Goal: Task Accomplishment & Management: Manage account settings

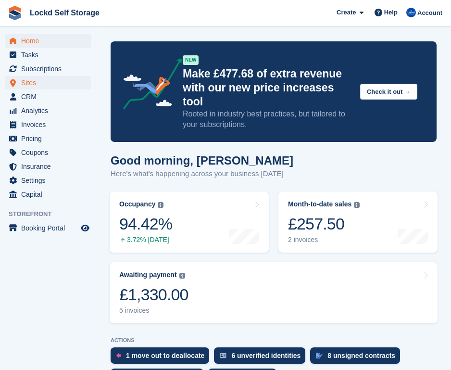
click at [42, 84] on span "Sites" at bounding box center [50, 82] width 58 height 13
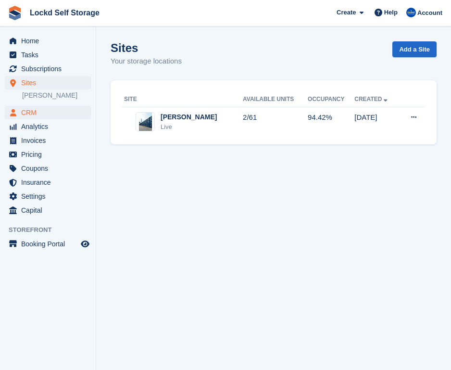
click at [52, 112] on span "CRM" at bounding box center [50, 112] width 58 height 13
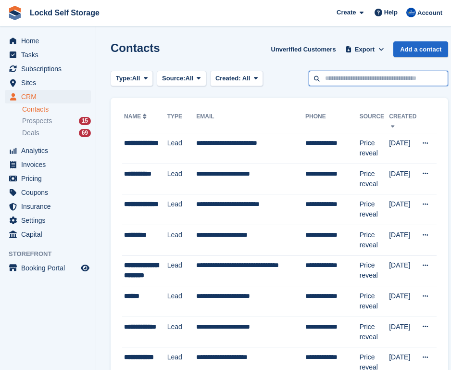
click at [338, 78] on input "text" at bounding box center [378, 79] width 139 height 16
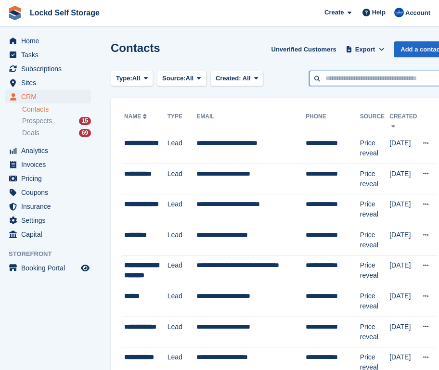
click at [333, 79] on input "text" at bounding box center [378, 79] width 139 height 16
type input "******"
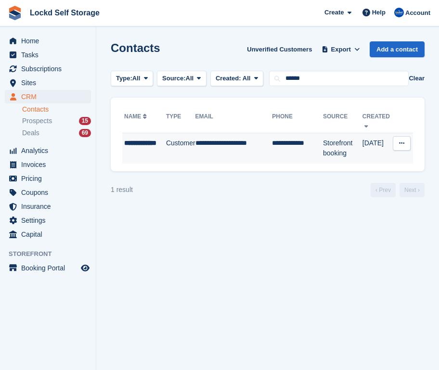
click at [158, 147] on div "**********" at bounding box center [145, 148] width 42 height 20
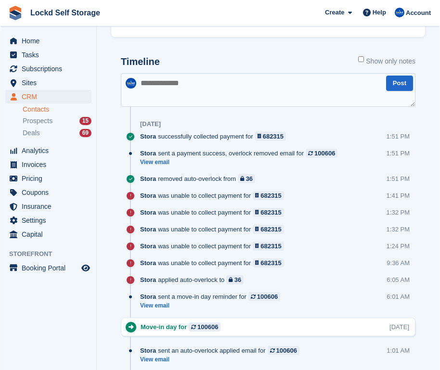
scroll to position [442, 0]
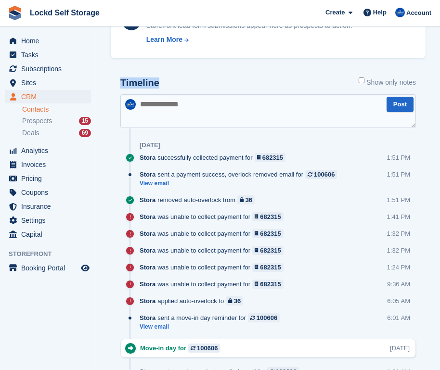
drag, startPoint x: 169, startPoint y: 83, endPoint x: 115, endPoint y: 80, distance: 53.9
click at [169, 81] on div "Timeline Show only notes" at bounding box center [267, 85] width 295 height 17
drag, startPoint x: 169, startPoint y: 81, endPoint x: 120, endPoint y: 81, distance: 49.5
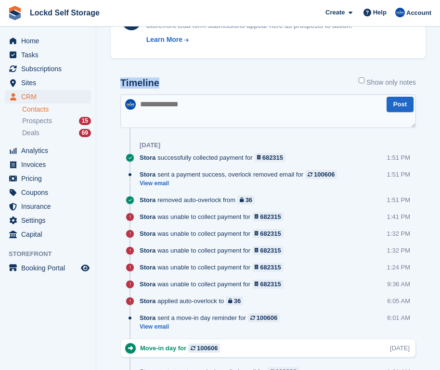
click at [147, 81] on h2 "Timeline" at bounding box center [139, 82] width 39 height 11
drag, startPoint x: 162, startPoint y: 82, endPoint x: 118, endPoint y: 82, distance: 43.8
click at [153, 83] on h2 "Timeline" at bounding box center [139, 82] width 39 height 11
drag, startPoint x: 158, startPoint y: 82, endPoint x: 123, endPoint y: 81, distance: 35.1
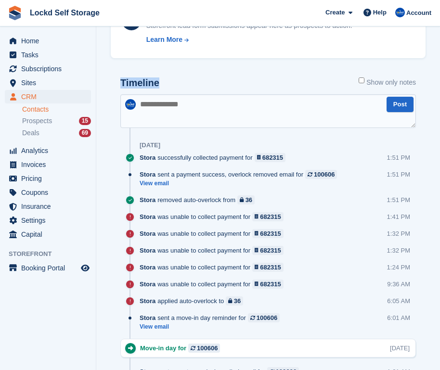
click at [123, 81] on div "Timeline Show only notes" at bounding box center [267, 85] width 295 height 17
click at [162, 80] on div "Timeline Show only notes" at bounding box center [267, 85] width 295 height 17
drag, startPoint x: 162, startPoint y: 80, endPoint x: 116, endPoint y: 82, distance: 45.7
click at [52, 126] on link "Prospects 15" at bounding box center [56, 121] width 69 height 10
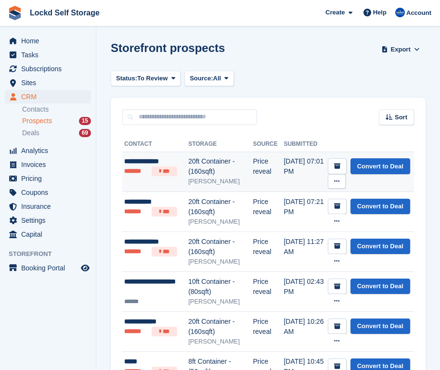
click at [207, 176] on div "20ft Container - (160sqft)" at bounding box center [220, 166] width 64 height 20
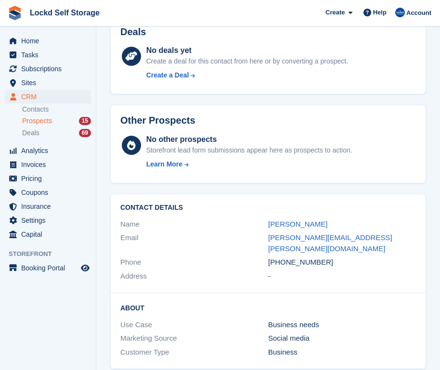
scroll to position [314, 0]
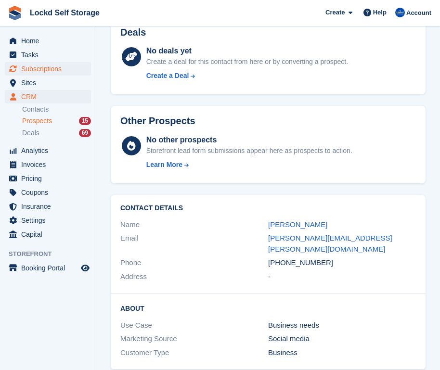
click at [61, 70] on span "Subscriptions" at bounding box center [50, 68] width 58 height 13
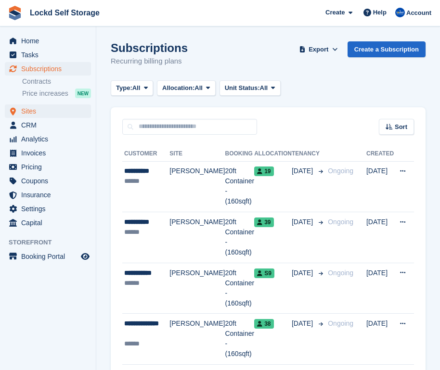
click at [52, 113] on span "Sites" at bounding box center [50, 110] width 58 height 13
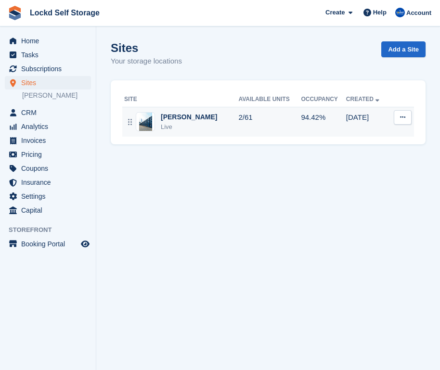
click at [238, 122] on td "2/61" at bounding box center [269, 122] width 63 height 30
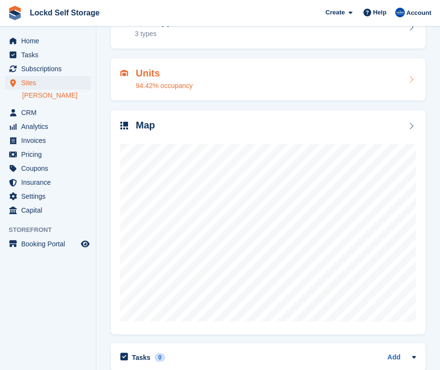
scroll to position [65, 0]
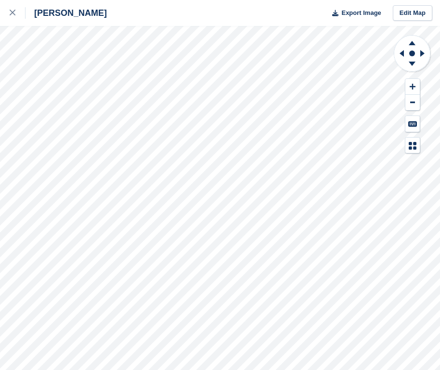
click at [127, 74] on div "Horley Export Image Edit Map" at bounding box center [220, 185] width 440 height 370
click at [13, 13] on icon at bounding box center [13, 13] width 6 height 6
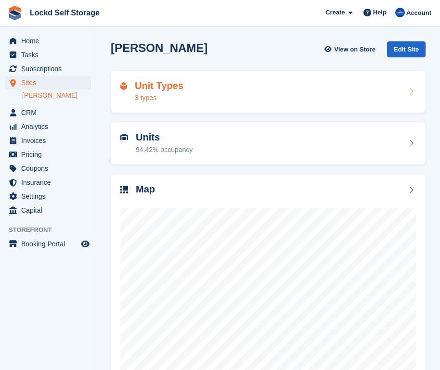
click at [157, 92] on div "Unit Types 3 types" at bounding box center [159, 91] width 49 height 23
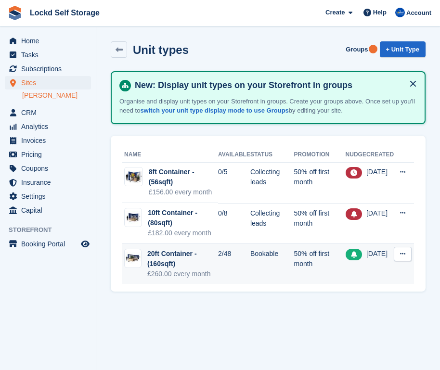
click at [212, 269] on div "£260.00 every month" at bounding box center [182, 274] width 71 height 10
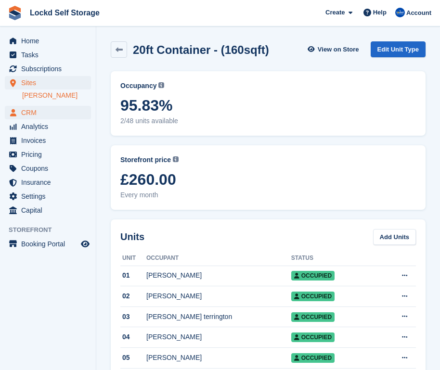
click at [34, 112] on span "CRM" at bounding box center [50, 112] width 58 height 13
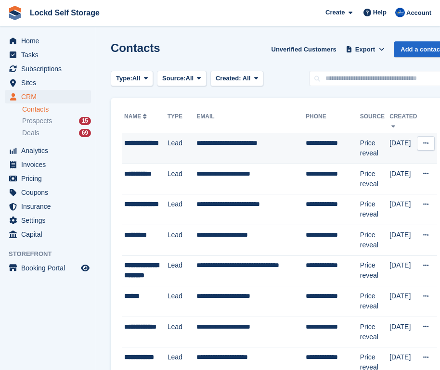
click at [224, 150] on td "**********" at bounding box center [250, 148] width 109 height 31
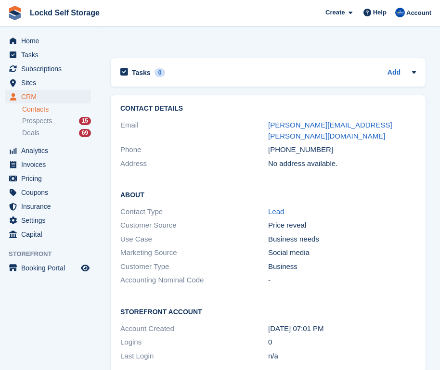
scroll to position [550, 0]
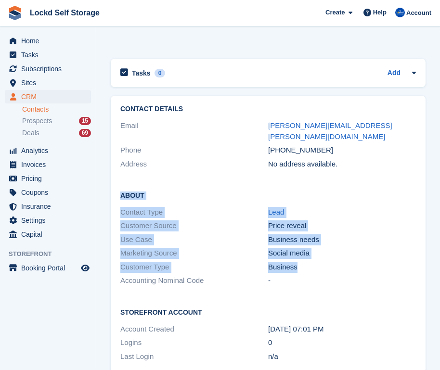
drag, startPoint x: 312, startPoint y: 254, endPoint x: 117, endPoint y: 182, distance: 207.5
click at [117, 182] on div "About Contact Type Lead Customer Source Price reveal Use Case Business needs Ma…" at bounding box center [268, 238] width 314 height 117
click at [140, 190] on h2 "About" at bounding box center [267, 195] width 295 height 10
drag, startPoint x: 122, startPoint y: 184, endPoint x: 321, endPoint y: 260, distance: 212.6
click at [321, 260] on div "About Contact Type Lead Customer Source Price reveal Use Case Business needs Ma…" at bounding box center [268, 238] width 314 height 117
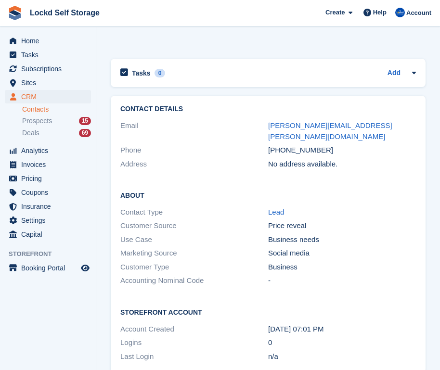
click at [321, 274] on div "Accounting Nominal Code -" at bounding box center [267, 281] width 295 height 14
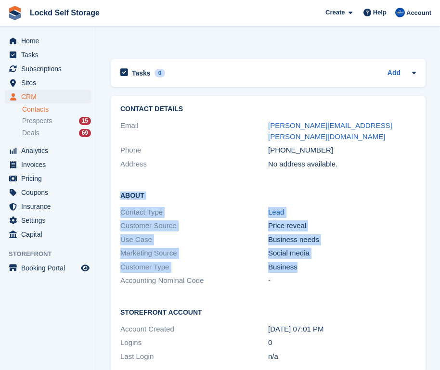
drag, startPoint x: 315, startPoint y: 255, endPoint x: 115, endPoint y: 185, distance: 212.6
click at [115, 185] on div "About Contact Type Lead Customer Source Price reveal Use Case Business needs Ma…" at bounding box center [268, 238] width 314 height 117
click at [303, 248] on div "Social media" at bounding box center [342, 253] width 148 height 11
drag, startPoint x: 314, startPoint y: 258, endPoint x: 108, endPoint y: 180, distance: 220.1
click at [108, 180] on div "Contact Details Email andy.bradstock@live.co.uk Phone +447983410825 Address No …" at bounding box center [268, 234] width 324 height 287
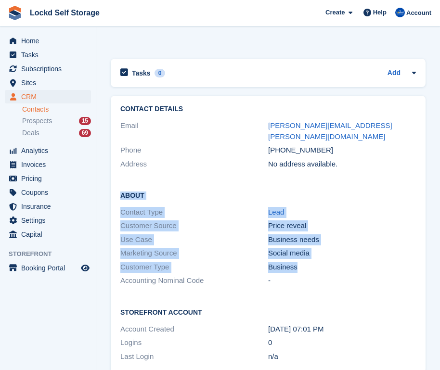
click at [156, 180] on div "About Contact Type Lead Customer Source Price reveal Use Case Business needs Ma…" at bounding box center [268, 238] width 314 height 117
drag, startPoint x: 120, startPoint y: 183, endPoint x: 330, endPoint y: 249, distance: 219.9
click at [330, 249] on div "About Contact Type Lead Customer Source Price reveal Use Case Business needs Ma…" at bounding box center [268, 238] width 314 height 117
click at [330, 262] on div "Business" at bounding box center [342, 267] width 148 height 11
drag, startPoint x: 325, startPoint y: 252, endPoint x: 117, endPoint y: 181, distance: 219.1
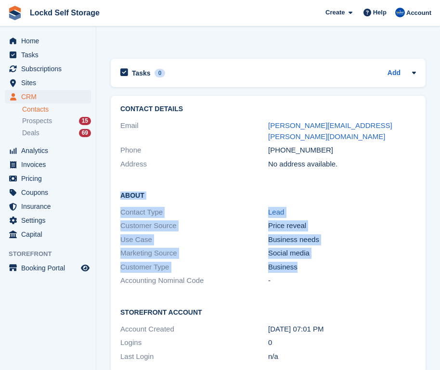
click at [117, 181] on div "About Contact Type Lead Customer Source Price reveal Use Case Business needs Ma…" at bounding box center [268, 238] width 314 height 117
click at [182, 187] on div "About Contact Type Lead Customer Source Price reveal Use Case Business needs Ma…" at bounding box center [268, 238] width 314 height 117
drag, startPoint x: 310, startPoint y: 253, endPoint x: 99, endPoint y: 183, distance: 222.8
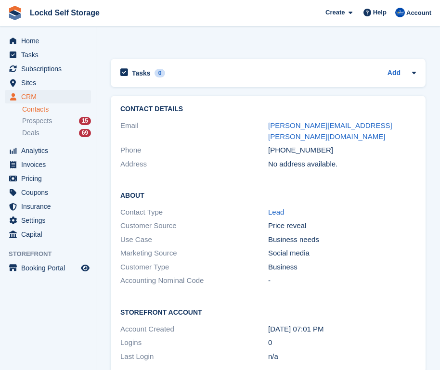
click at [165, 161] on div "Contact Details Email andy.bradstock@live.co.uk Phone +447983410825 Address No …" at bounding box center [268, 138] width 314 height 85
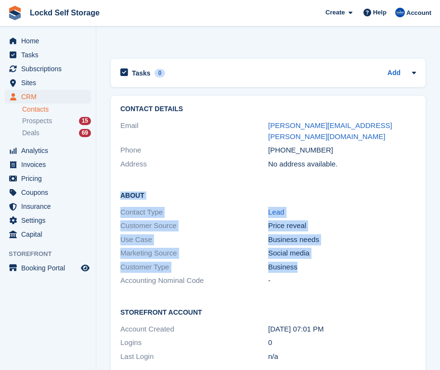
drag, startPoint x: 308, startPoint y: 253, endPoint x: 111, endPoint y: 183, distance: 208.8
click at [111, 183] on div "About Contact Type Lead Customer Source Price reveal Use Case Business needs Ma…" at bounding box center [268, 238] width 314 height 117
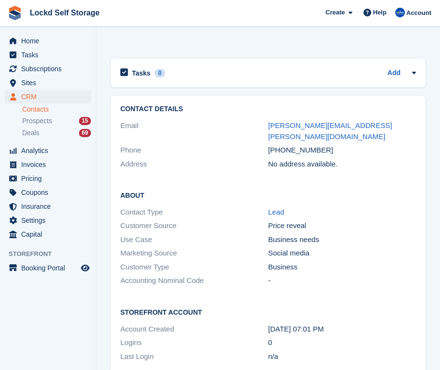
click at [198, 190] on h2 "About" at bounding box center [267, 195] width 295 height 10
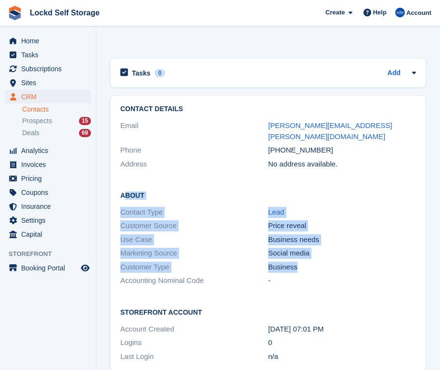
drag, startPoint x: 412, startPoint y: 256, endPoint x: 126, endPoint y: 186, distance: 293.7
click at [126, 186] on div "About Contact Type Lead Customer Source Price reveal Use Case Business needs Ma…" at bounding box center [268, 238] width 314 height 117
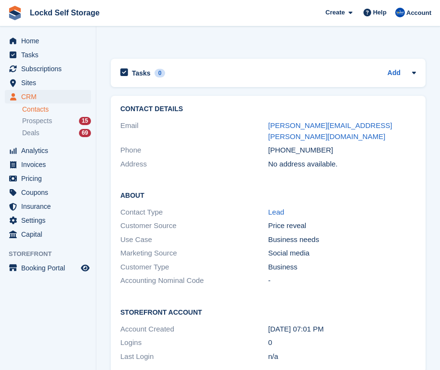
click at [121, 190] on h2 "About" at bounding box center [267, 195] width 295 height 10
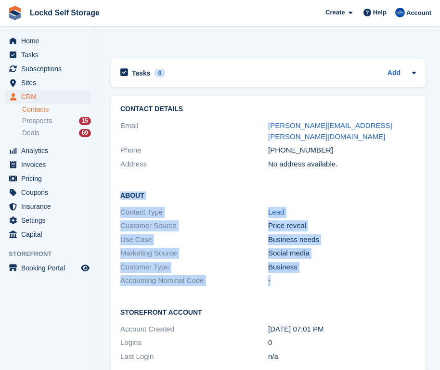
drag, startPoint x: 121, startPoint y: 184, endPoint x: 415, endPoint y: 259, distance: 303.2
click at [415, 259] on div "About Contact Type Lead Customer Source Price reveal Use Case Business needs Ma…" at bounding box center [268, 238] width 314 height 117
click at [415, 260] on div "Customer Type Business" at bounding box center [267, 267] width 295 height 14
drag, startPoint x: 418, startPoint y: 252, endPoint x: 119, endPoint y: 181, distance: 307.9
click at [119, 181] on div "About Contact Type Lead Customer Source Price reveal Use Case Business needs Ma…" at bounding box center [268, 238] width 314 height 117
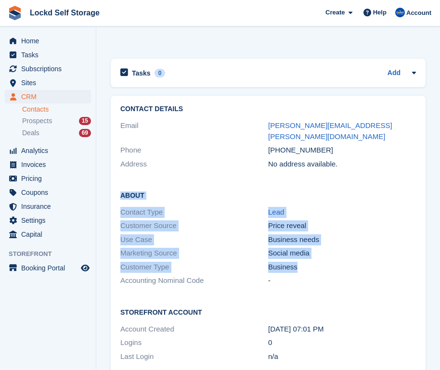
click at [284, 262] on div "Business" at bounding box center [342, 267] width 148 height 11
drag, startPoint x: 420, startPoint y: 254, endPoint x: 118, endPoint y: 182, distance: 310.1
click at [118, 182] on div "About Contact Type Lead Customer Source Price reveal Use Case Business needs Ma…" at bounding box center [268, 238] width 314 height 117
click at [318, 262] on div "Business" at bounding box center [342, 267] width 148 height 11
drag, startPoint x: 415, startPoint y: 254, endPoint x: 113, endPoint y: 183, distance: 310.3
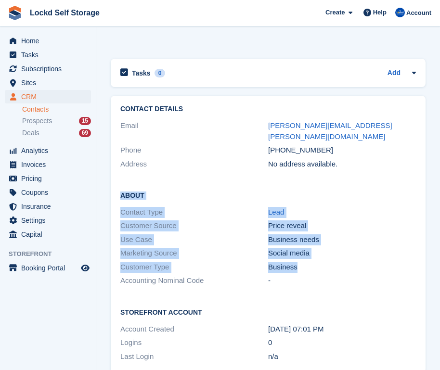
click at [113, 183] on div "About Contact Type Lead Customer Source Price reveal Use Case Business needs Ma…" at bounding box center [268, 238] width 314 height 117
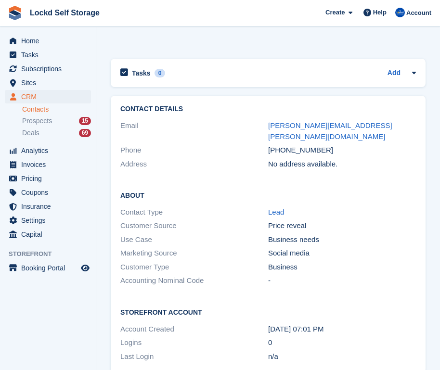
click at [344, 219] on div "Customer Source Price reveal" at bounding box center [267, 226] width 295 height 14
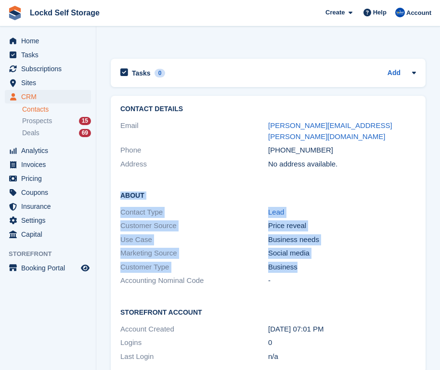
drag, startPoint x: 426, startPoint y: 254, endPoint x: 119, endPoint y: 182, distance: 314.8
click at [120, 182] on div "Contact Details Email andy.bradstock@live.co.uk Phone +447983410825 Address No …" at bounding box center [268, 234] width 324 height 287
click at [122, 190] on h2 "About" at bounding box center [267, 195] width 295 height 10
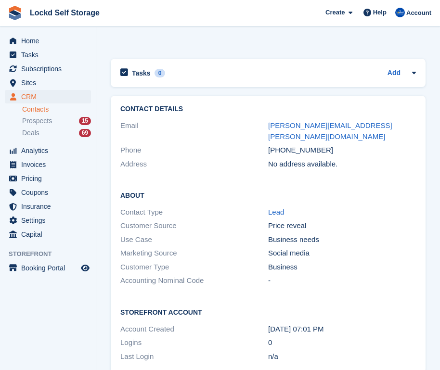
click at [122, 190] on h2 "About" at bounding box center [267, 195] width 295 height 10
drag, startPoint x: 116, startPoint y: 182, endPoint x: 274, endPoint y: 201, distance: 158.9
click at [274, 201] on div "About Contact Type Lead Customer Source Price reveal Use Case Business needs Ma…" at bounding box center [268, 238] width 314 height 117
click at [214, 190] on h2 "About" at bounding box center [267, 195] width 295 height 10
click at [416, 222] on div "About Contact Type Lead Customer Source Price reveal Use Case Business needs Ma…" at bounding box center [268, 238] width 314 height 117
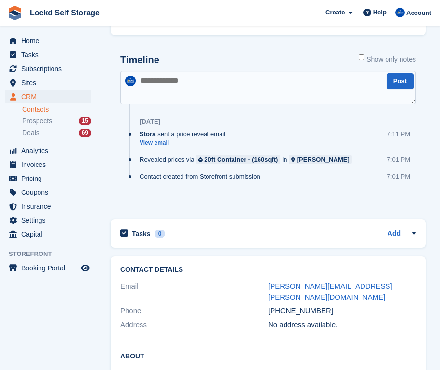
scroll to position [273, 0]
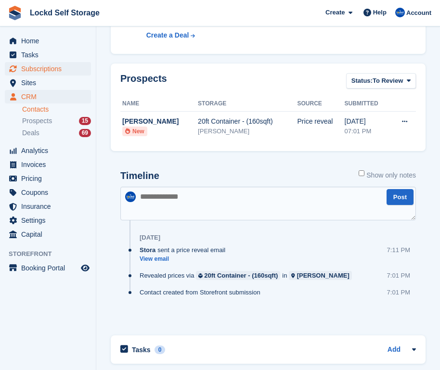
click at [55, 70] on span "Subscriptions" at bounding box center [50, 68] width 58 height 13
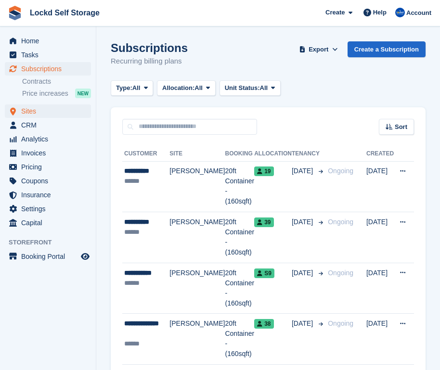
click at [43, 109] on span "Sites" at bounding box center [50, 110] width 58 height 13
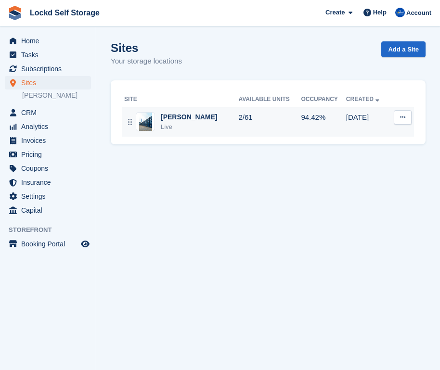
click at [238, 124] on td "2/61" at bounding box center [269, 122] width 63 height 30
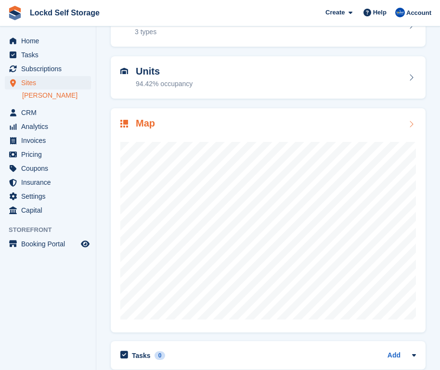
scroll to position [69, 0]
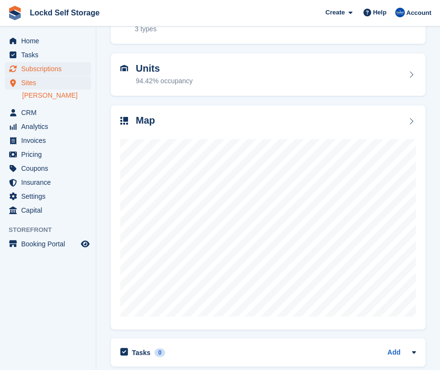
click at [52, 67] on span "Subscriptions" at bounding box center [50, 68] width 58 height 13
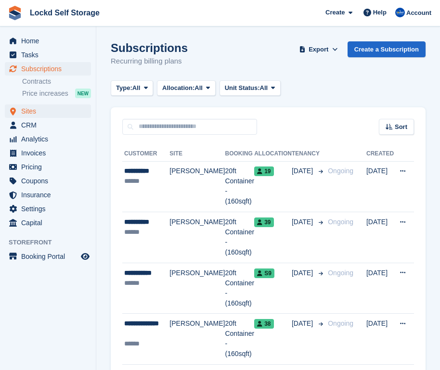
click at [51, 113] on span "Sites" at bounding box center [50, 110] width 58 height 13
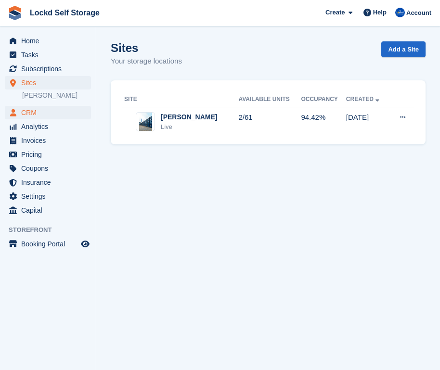
click at [58, 112] on span "CRM" at bounding box center [50, 112] width 58 height 13
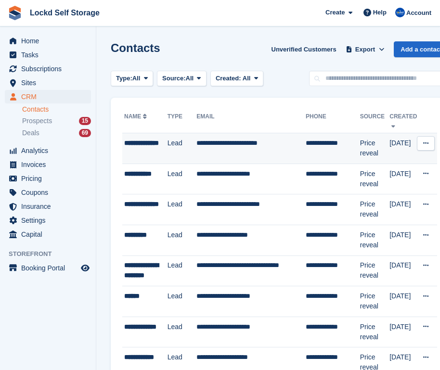
click at [176, 151] on td "Lead" at bounding box center [181, 148] width 29 height 31
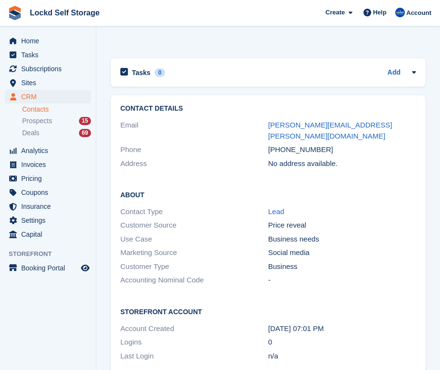
scroll to position [550, 0]
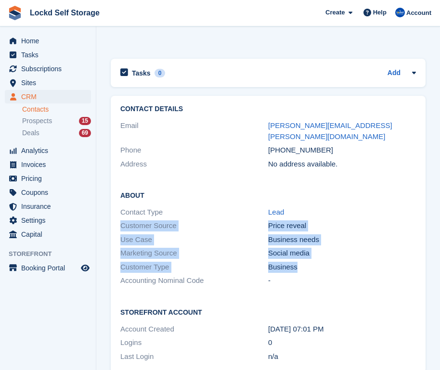
drag, startPoint x: 315, startPoint y: 251, endPoint x: 112, endPoint y: 213, distance: 206.4
click at [112, 213] on div "About Contact Type Lead Customer Source Price reveal Use Case Business needs Ma…" at bounding box center [268, 238] width 314 height 117
copy div "Customer Source Price reveal Use Case Business needs Marketing Source Social me…"
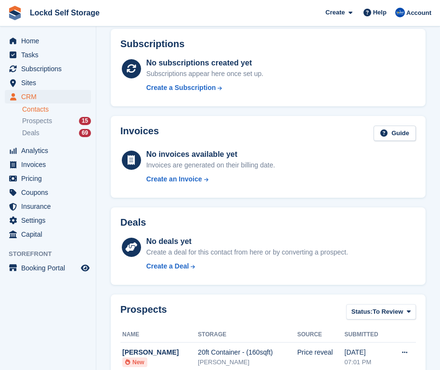
scroll to position [52, 0]
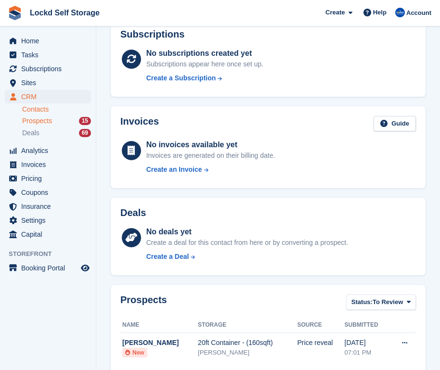
click at [38, 121] on span "Prospects" at bounding box center [37, 120] width 30 height 9
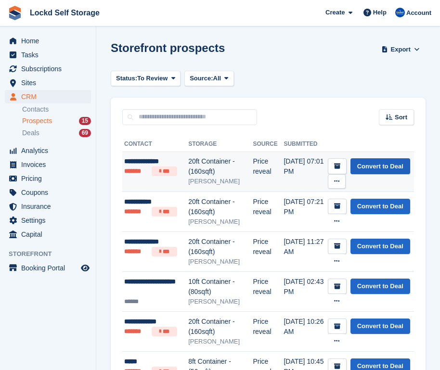
click at [350, 174] on link "Convert to Deal" at bounding box center [380, 166] width 60 height 16
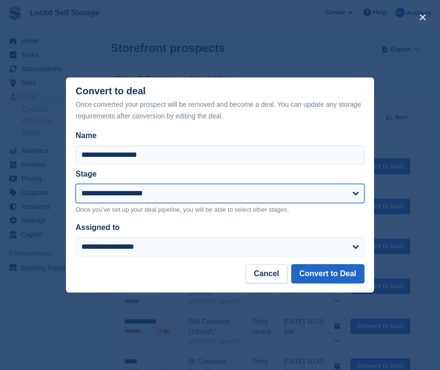
select select "****"
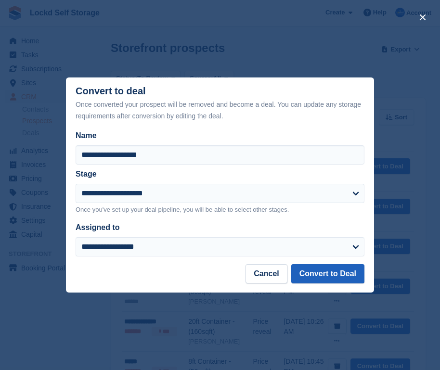
click at [319, 274] on button "Convert to Deal" at bounding box center [327, 273] width 73 height 19
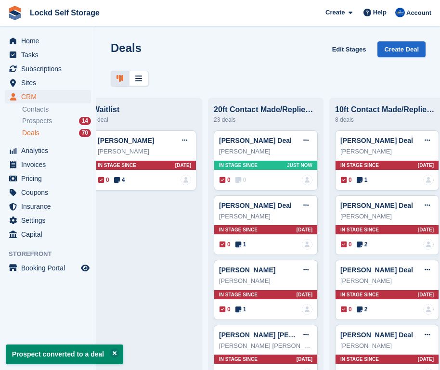
scroll to position [0, 513]
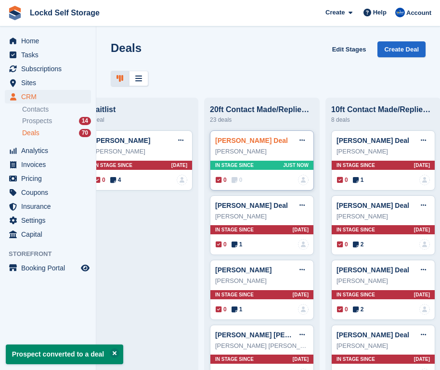
click at [256, 141] on link "Andy Bradstock Deal" at bounding box center [251, 141] width 73 height 8
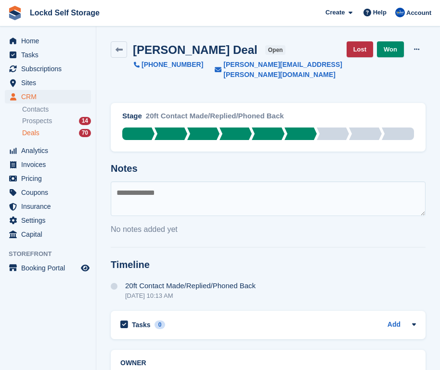
click at [226, 185] on textarea at bounding box center [268, 198] width 314 height 35
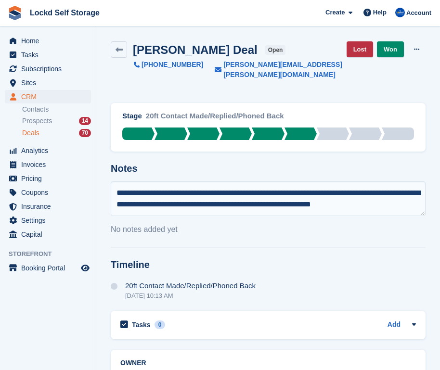
paste textarea "**********"
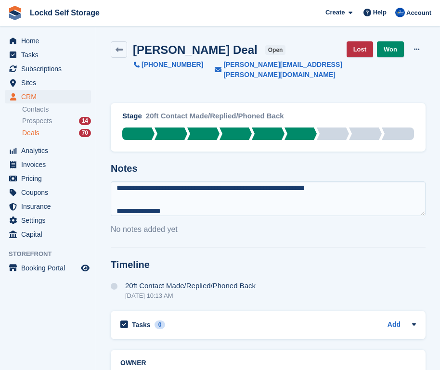
scroll to position [104, 0]
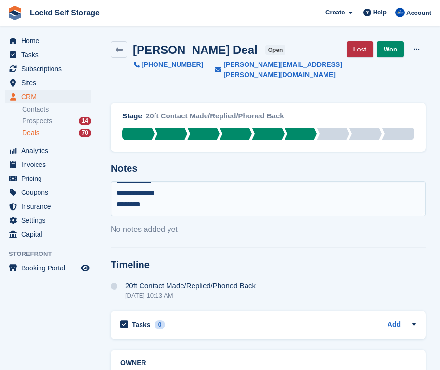
click at [117, 192] on textarea "**********" at bounding box center [268, 198] width 314 height 35
click at [117, 182] on textarea "**********" at bounding box center [268, 198] width 314 height 35
click at [117, 181] on textarea "**********" at bounding box center [268, 198] width 314 height 35
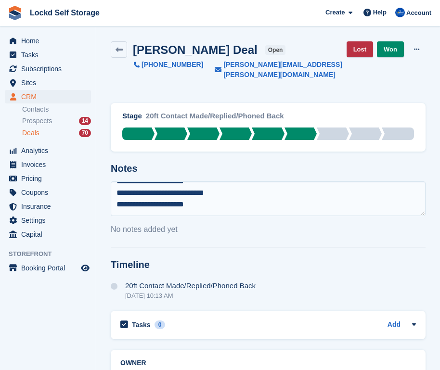
type textarea "**********"
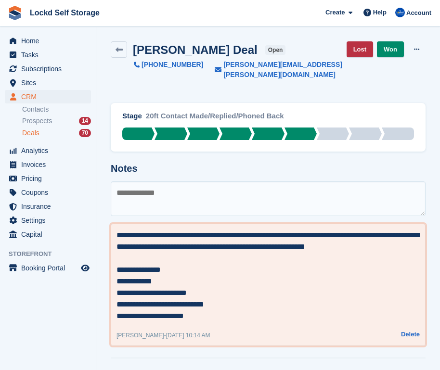
click at [270, 268] on textarea "**********" at bounding box center [267, 275] width 303 height 92
click at [413, 239] on textarea "**********" at bounding box center [267, 275] width 303 height 92
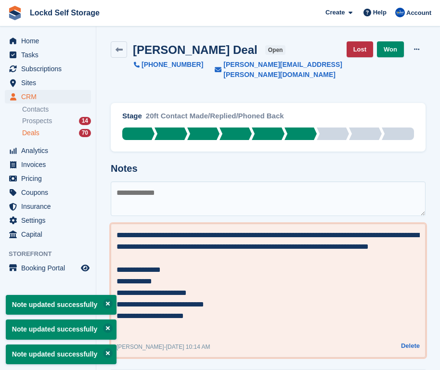
type textarea "**********"
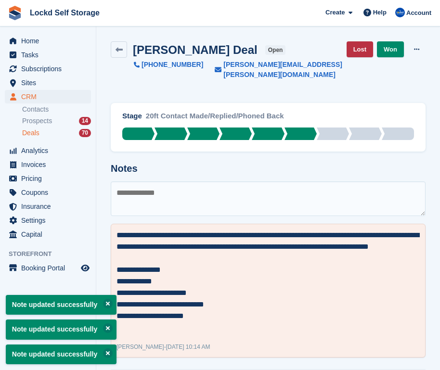
click at [324, 163] on h2 "Notes" at bounding box center [268, 168] width 314 height 11
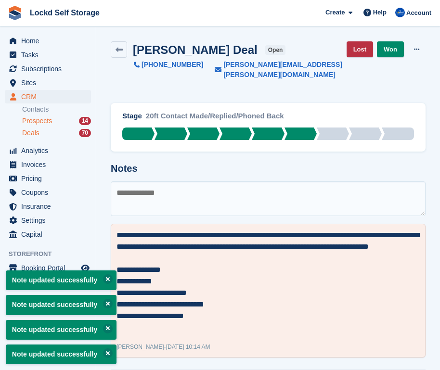
click at [63, 118] on div "Prospects 14" at bounding box center [56, 120] width 69 height 9
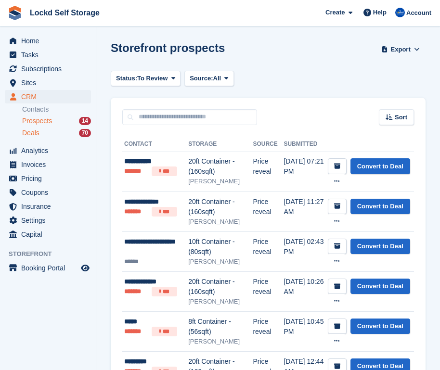
click at [65, 128] on li "Deals 70" at bounding box center [59, 132] width 74 height 11
click at [66, 133] on div "Deals 70" at bounding box center [56, 132] width 69 height 9
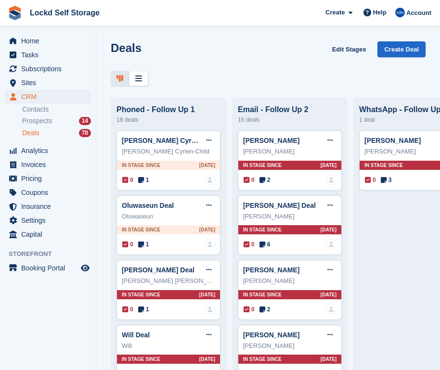
scroll to position [0, 514]
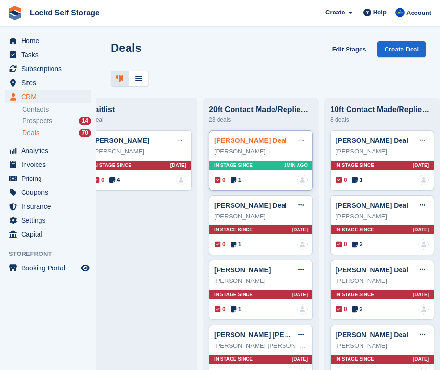
click at [234, 138] on link "[PERSON_NAME] Deal" at bounding box center [250, 141] width 73 height 8
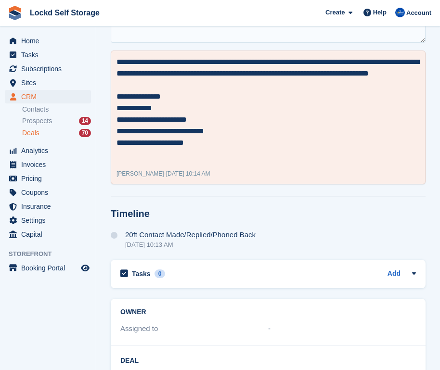
scroll to position [182, 0]
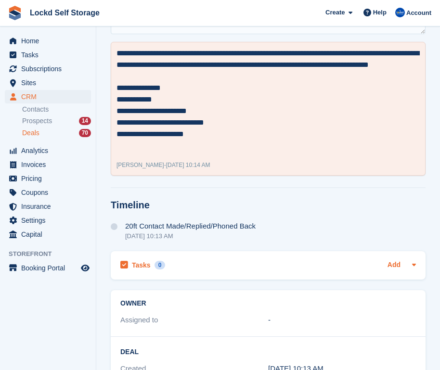
click at [395, 260] on link "Add" at bounding box center [393, 265] width 13 height 11
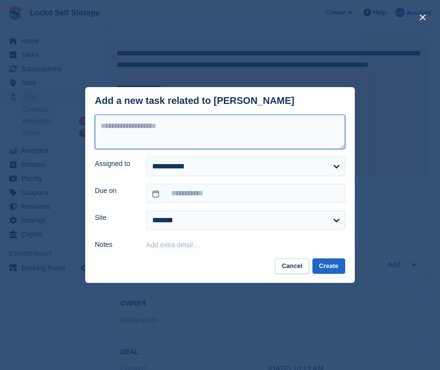
click at [258, 133] on textarea at bounding box center [220, 131] width 250 height 35
type textarea "*"
type textarea "**********"
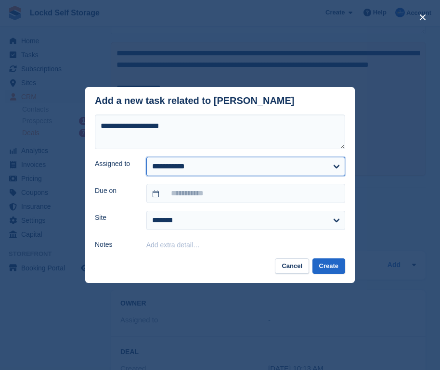
select select "****"
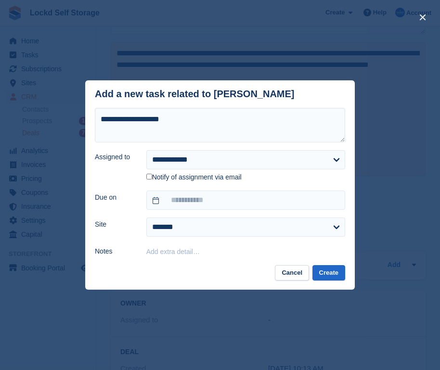
click at [178, 180] on label "Notify of assignment via email" at bounding box center [193, 177] width 95 height 9
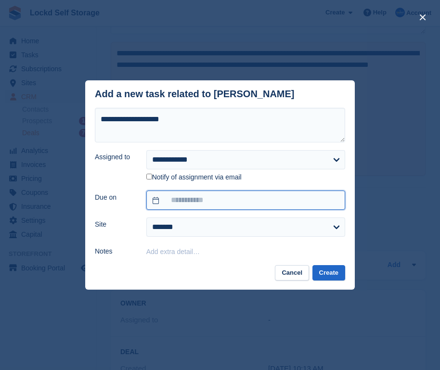
click at [182, 195] on input "text" at bounding box center [245, 199] width 199 height 19
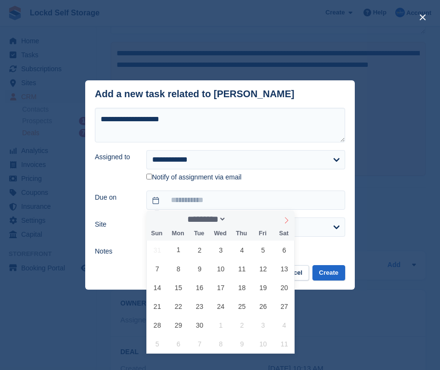
click at [286, 218] on icon at bounding box center [286, 220] width 7 height 7
select select "**"
click at [285, 249] on span "1" at bounding box center [284, 249] width 19 height 19
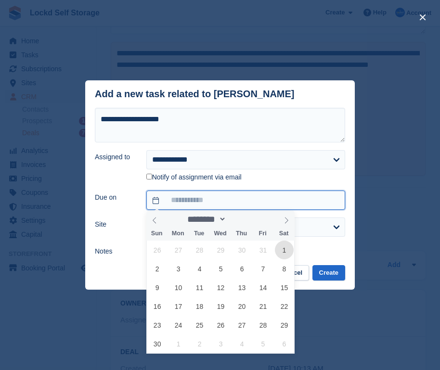
type input "**********"
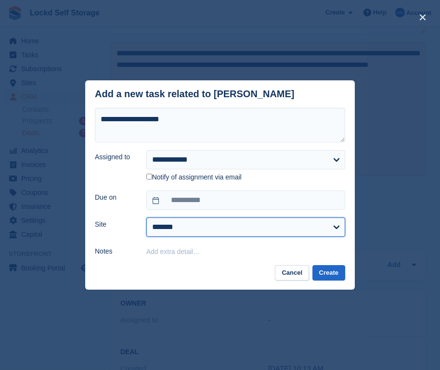
select select "****"
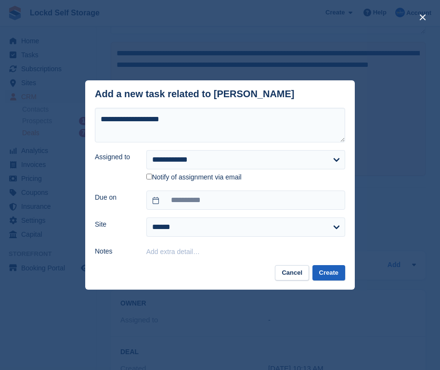
click at [329, 271] on button "Create" at bounding box center [328, 273] width 33 height 16
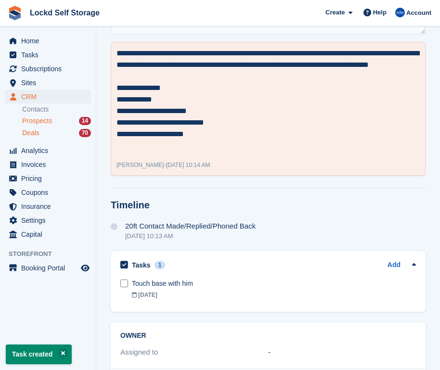
click at [72, 119] on div "Prospects 14" at bounding box center [56, 120] width 69 height 9
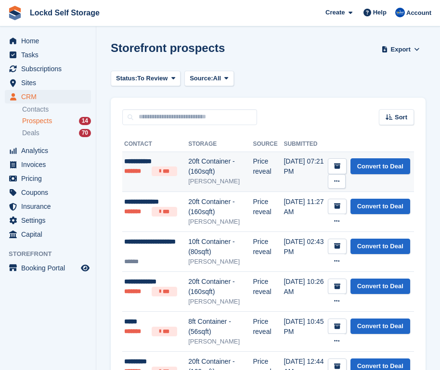
click at [196, 172] on div "20ft Container - (160sqft)" at bounding box center [220, 166] width 64 height 20
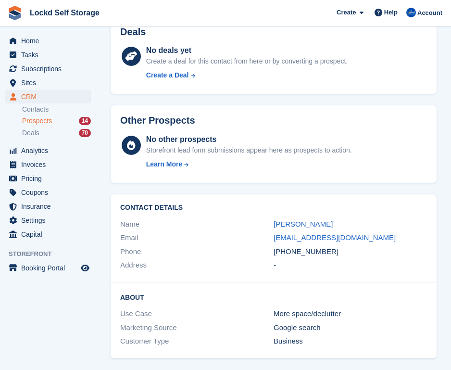
scroll to position [314, 0]
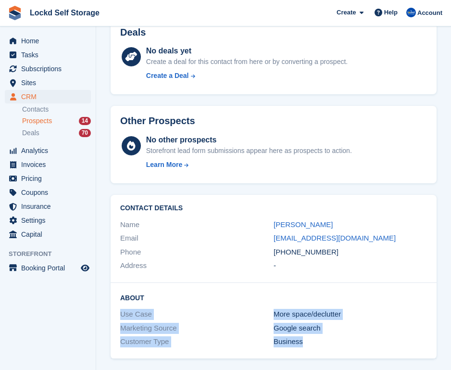
drag, startPoint x: 316, startPoint y: 342, endPoint x: 115, endPoint y: 314, distance: 203.0
click at [115, 314] on div "About Use Case More space/declutter Marketing Source Google search Customer Typ…" at bounding box center [274, 321] width 326 height 76
copy div "Use Case More space/declutter Marketing Source Google search Customer Type Busi…"
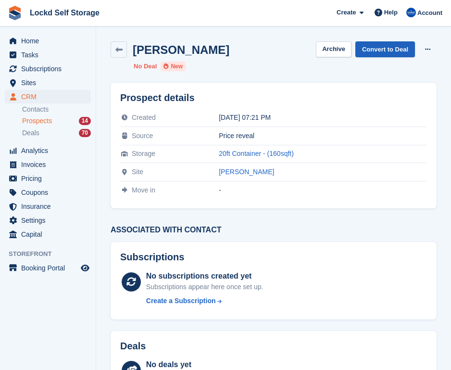
scroll to position [0, 0]
click at [394, 46] on link "Convert to Deal" at bounding box center [385, 49] width 60 height 16
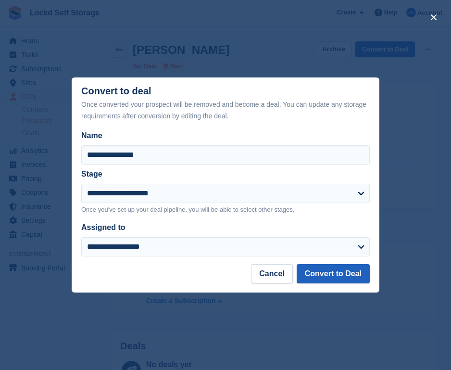
click at [320, 278] on button "Convert to Deal" at bounding box center [333, 273] width 73 height 19
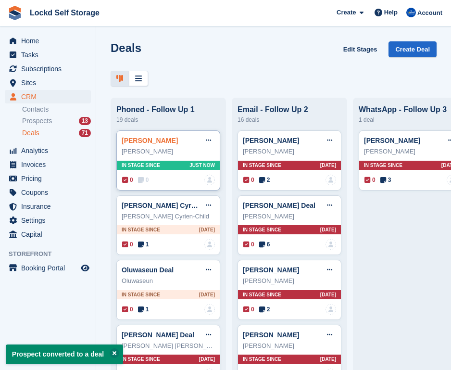
click at [168, 139] on link "Liam Dalton Deal" at bounding box center [150, 141] width 56 height 8
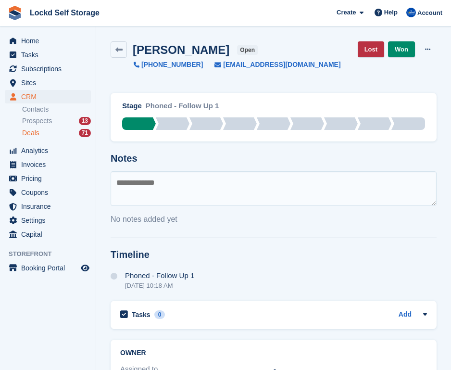
click at [174, 183] on textarea at bounding box center [274, 188] width 326 height 35
paste textarea "**********"
click at [117, 193] on textarea "**********" at bounding box center [274, 188] width 326 height 35
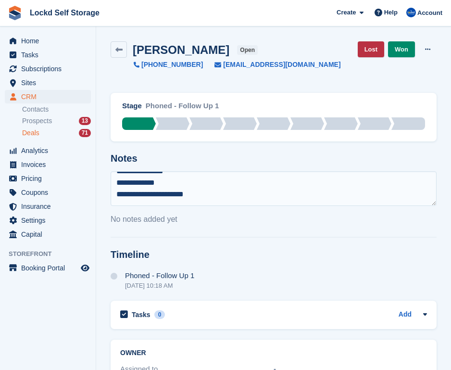
click at [118, 183] on textarea "**********" at bounding box center [274, 188] width 326 height 35
click at [116, 172] on textarea "**********" at bounding box center [274, 188] width 326 height 35
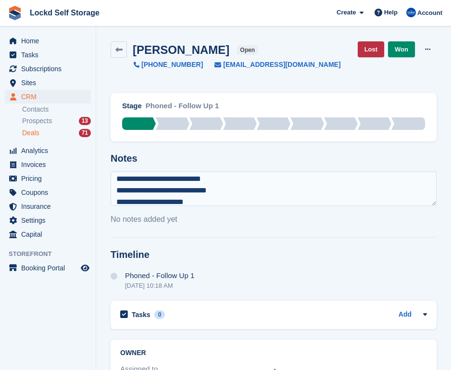
type textarea "**********"
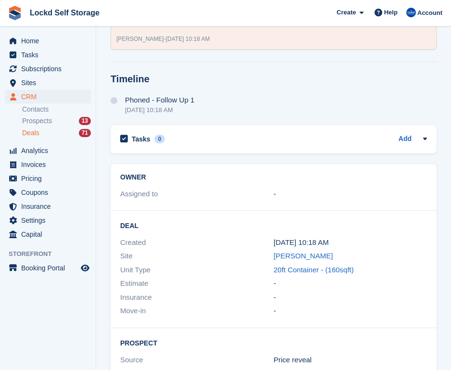
scroll to position [300, 0]
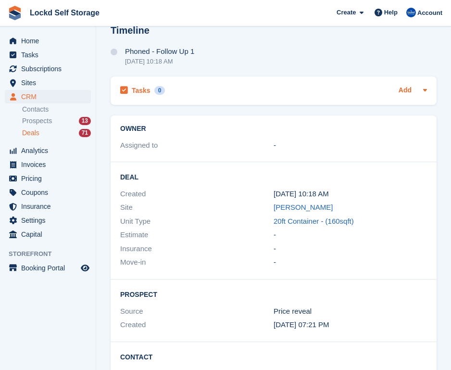
click at [405, 93] on link "Add" at bounding box center [405, 90] width 13 height 11
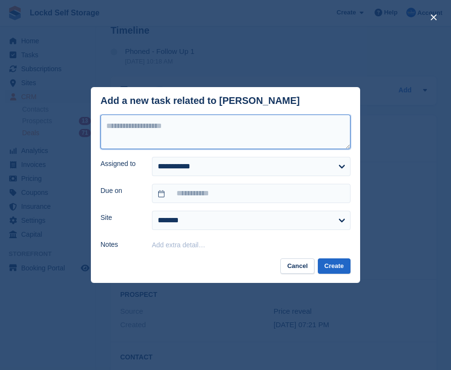
click at [204, 139] on textarea at bounding box center [225, 131] width 250 height 35
type textarea "*"
type textarea "**********"
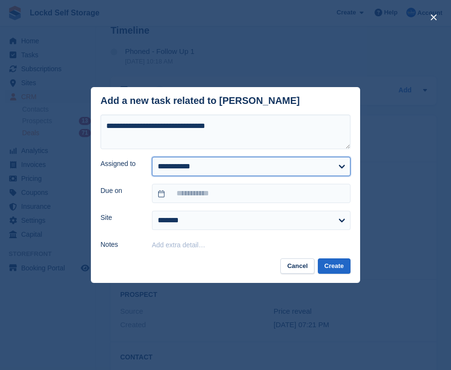
select select "****"
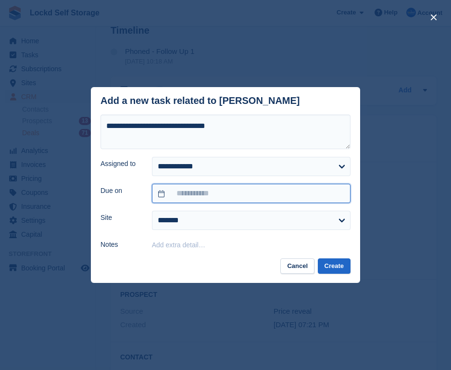
click at [199, 193] on input "text" at bounding box center [251, 193] width 199 height 19
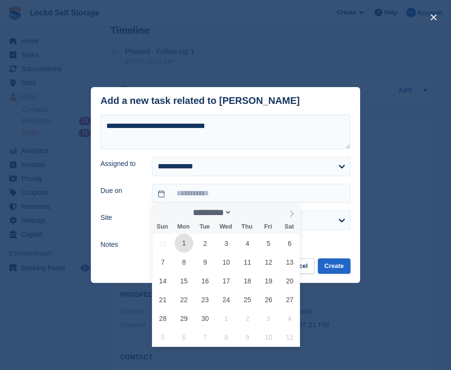
click at [188, 243] on span "1" at bounding box center [184, 243] width 19 height 19
type input "**********"
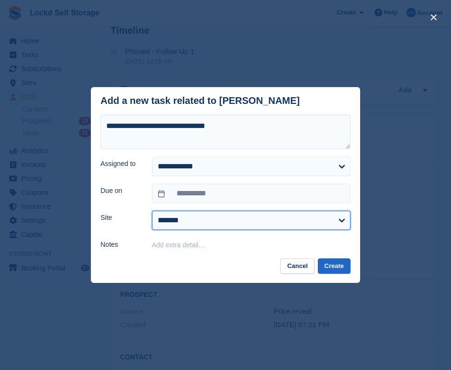
select select "****"
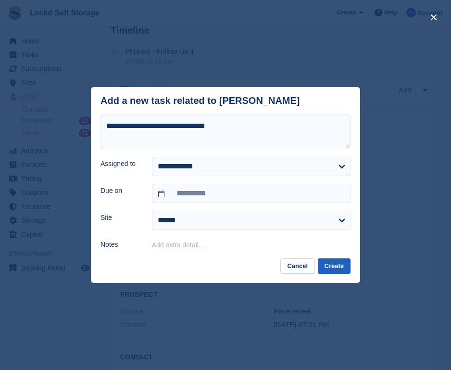
click at [326, 267] on button "Create" at bounding box center [334, 266] width 33 height 16
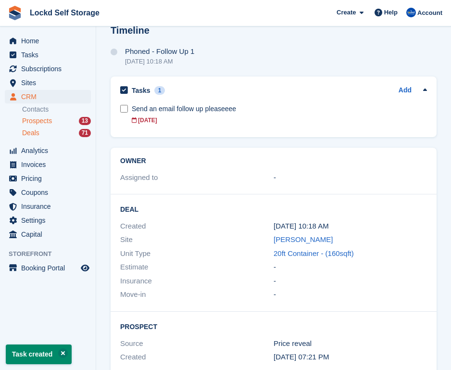
click at [59, 121] on div "Prospects 13" at bounding box center [56, 120] width 69 height 9
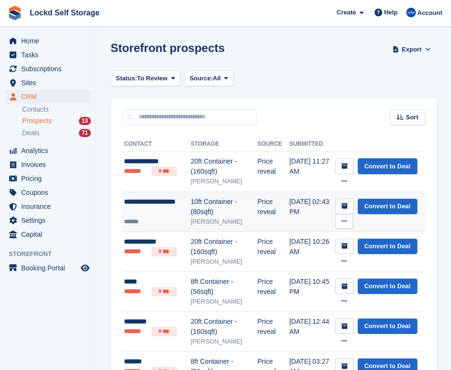
click at [220, 203] on div "10ft Container - (80sqft)" at bounding box center [224, 207] width 67 height 20
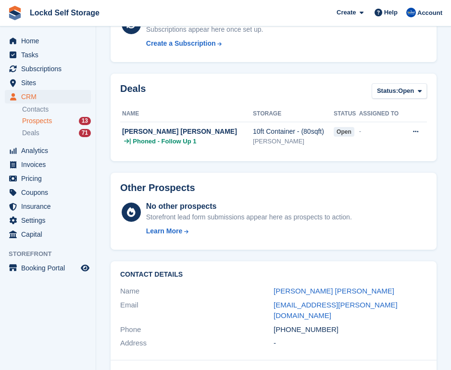
scroll to position [221, 0]
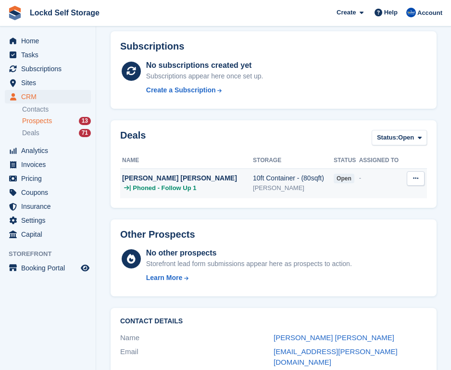
click at [253, 183] on div "[PERSON_NAME]" at bounding box center [293, 188] width 81 height 10
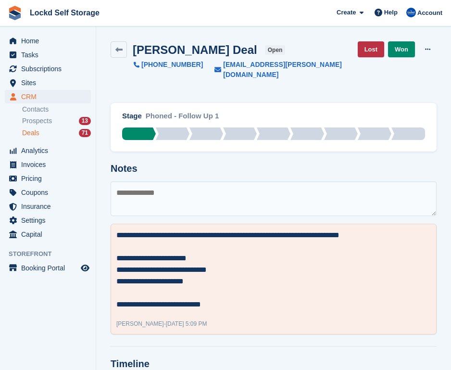
scroll to position [8, 0]
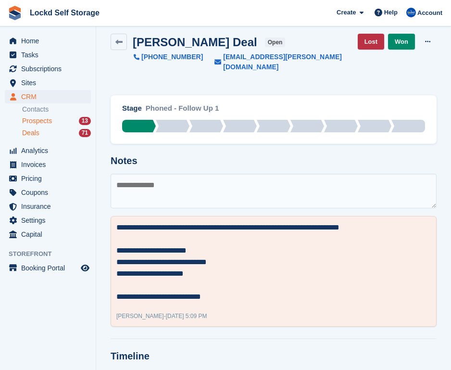
click at [40, 126] on li "Prospects 13" at bounding box center [59, 120] width 74 height 11
click at [40, 123] on span "Prospects" at bounding box center [37, 120] width 30 height 9
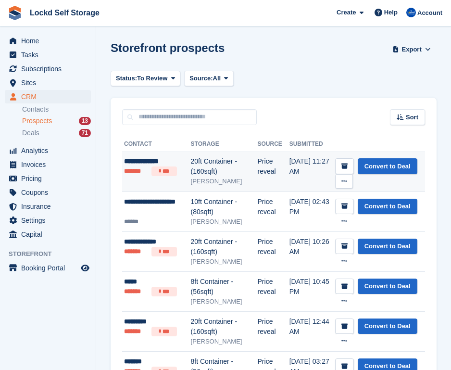
click at [201, 168] on div "20ft Container - (160sqft)" at bounding box center [224, 166] width 67 height 20
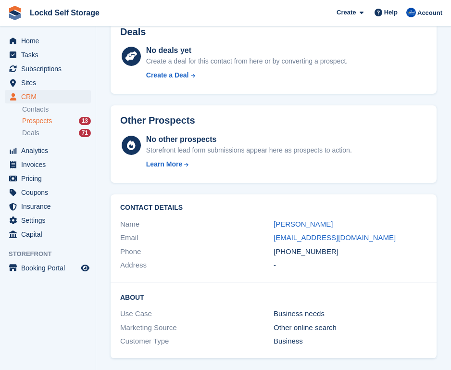
scroll to position [314, 0]
drag, startPoint x: 342, startPoint y: 224, endPoint x: 270, endPoint y: 222, distance: 72.6
click at [269, 222] on div "Name [PERSON_NAME]" at bounding box center [273, 225] width 307 height 14
copy div "[PERSON_NAME]"
click at [228, 238] on div "Email" at bounding box center [196, 238] width 153 height 11
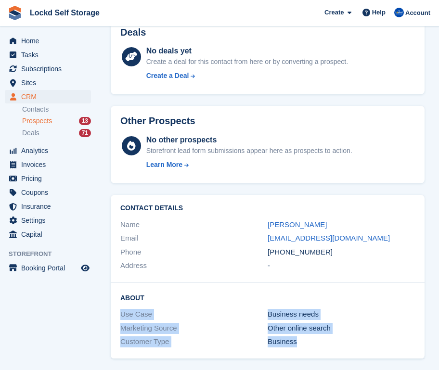
drag, startPoint x: 309, startPoint y: 342, endPoint x: 121, endPoint y: 298, distance: 193.0
click at [122, 309] on div "About Use Case Business needs Marketing Source Other online search Customer Typ…" at bounding box center [268, 321] width 314 height 76
copy div "Use Case Business needs Marketing Source Other online search Customer Type Busi…"
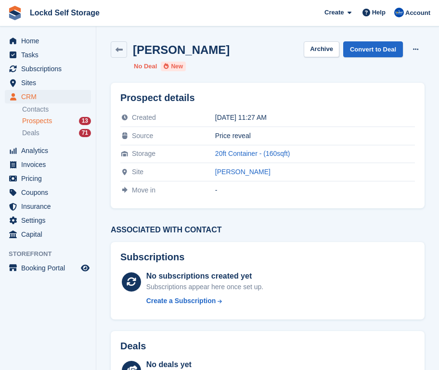
scroll to position [0, 0]
click at [372, 50] on link "Convert to Deal" at bounding box center [373, 49] width 60 height 16
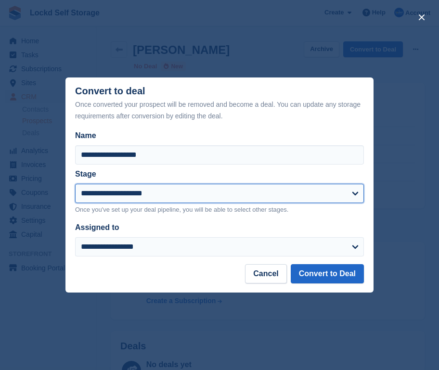
select select "****"
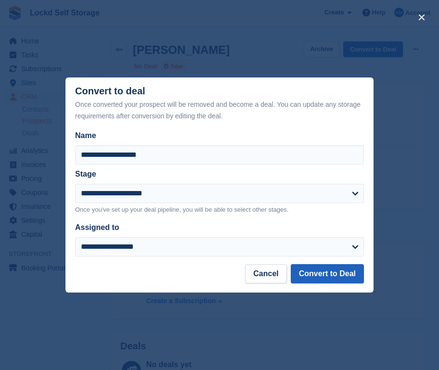
click at [320, 275] on button "Convert to Deal" at bounding box center [326, 273] width 73 height 19
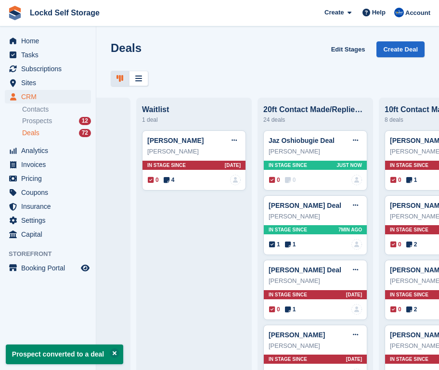
scroll to position [0, 554]
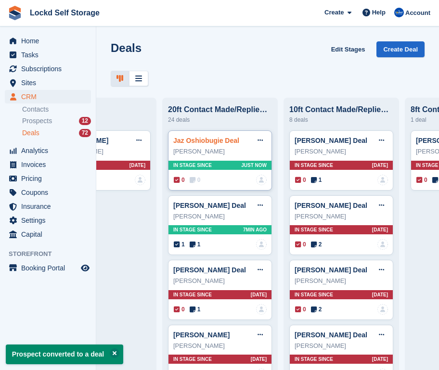
click at [208, 141] on link "Jaz Oshiobugie Deal" at bounding box center [206, 141] width 66 height 8
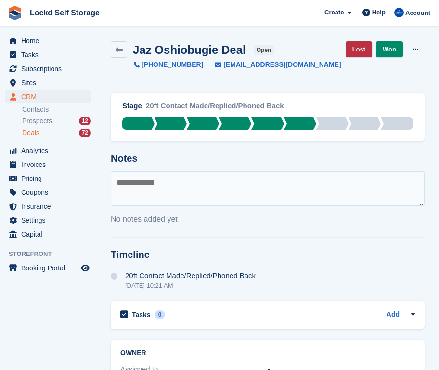
click at [212, 165] on div "Stage 20ft Contact Made/Replied/Phoned Back Phoned - Follow Up 1 Email - Follow…" at bounding box center [267, 191] width 325 height 208
click at [212, 188] on textarea at bounding box center [268, 188] width 314 height 35
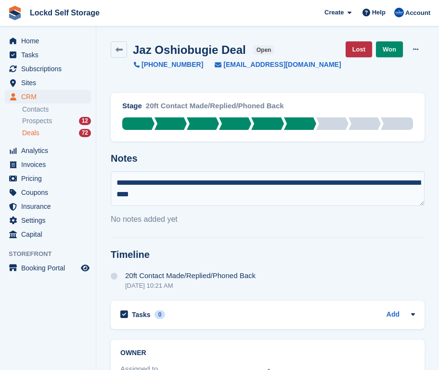
paste textarea "**********"
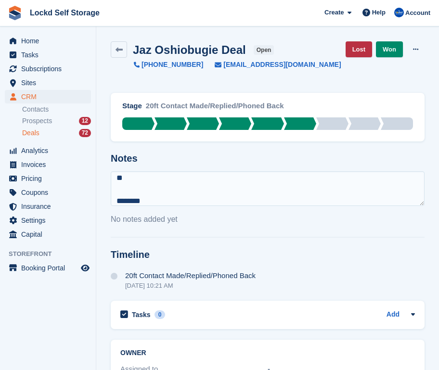
scroll to position [81, 0]
click at [119, 192] on textarea "**********" at bounding box center [268, 188] width 314 height 35
click at [117, 181] on textarea "**********" at bounding box center [268, 188] width 314 height 35
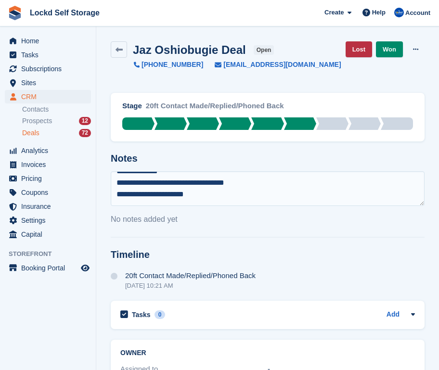
click at [117, 174] on textarea "**********" at bounding box center [268, 188] width 314 height 35
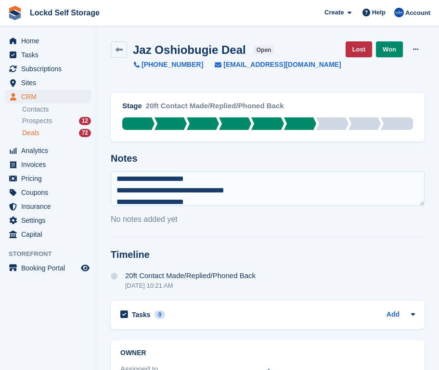
type textarea "**********"
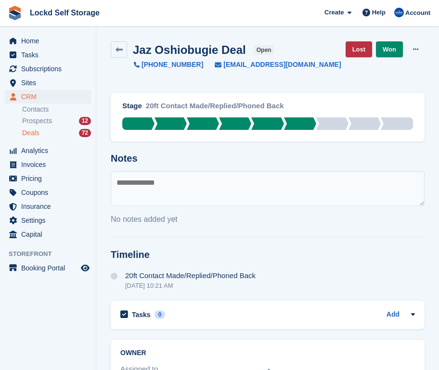
scroll to position [0, 0]
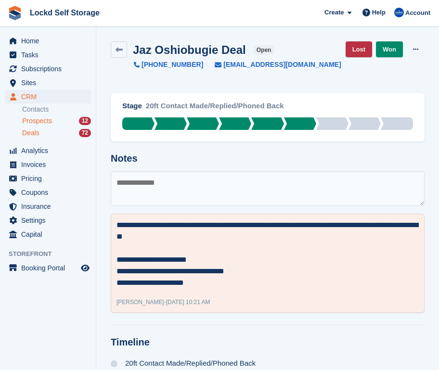
click at [66, 120] on div "Prospects 12" at bounding box center [56, 120] width 69 height 9
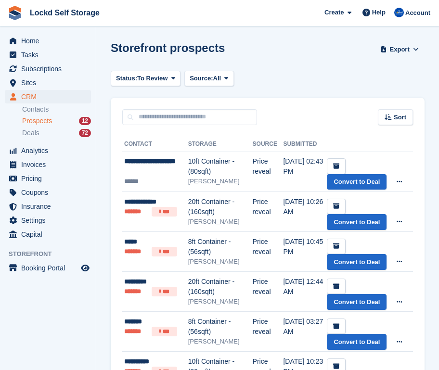
click at [45, 124] on span "Prospects" at bounding box center [37, 120] width 30 height 9
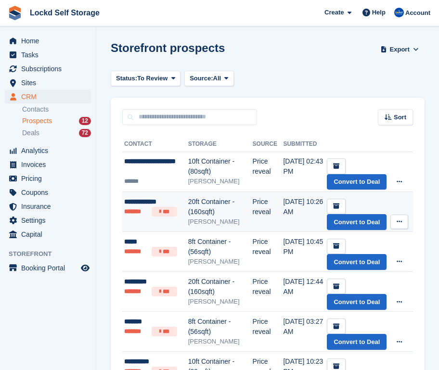
click at [211, 217] on div "[PERSON_NAME]" at bounding box center [220, 222] width 64 height 10
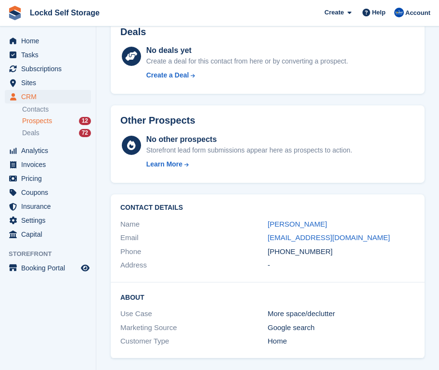
scroll to position [314, 0]
click at [51, 118] on span "Prospects" at bounding box center [37, 120] width 30 height 9
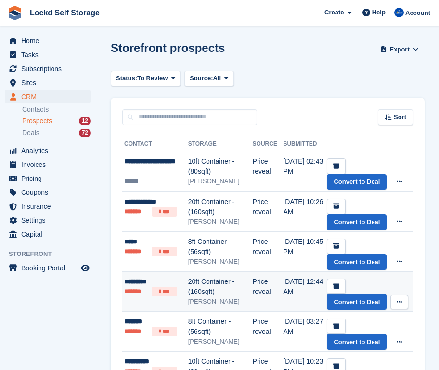
click at [217, 278] on div "20ft Container - (160sqft)" at bounding box center [220, 286] width 64 height 20
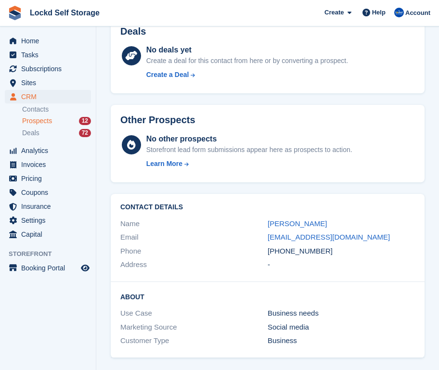
scroll to position [314, 0]
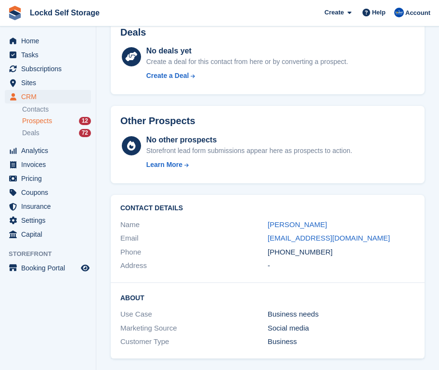
click at [58, 119] on div "Prospects 12" at bounding box center [56, 120] width 69 height 9
